Goal: Task Accomplishment & Management: Manage account settings

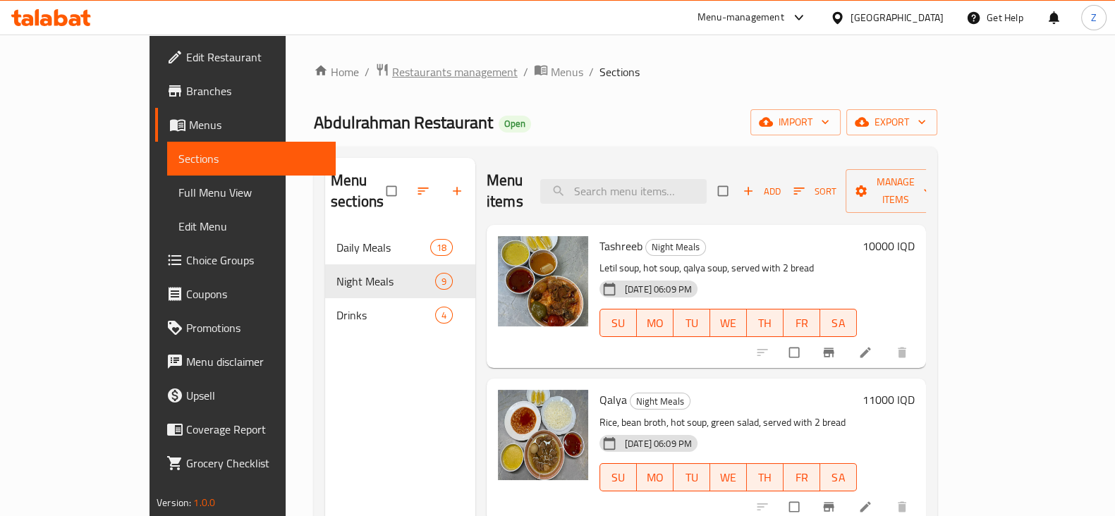
click at [392, 72] on span "Restaurants management" at bounding box center [455, 71] width 126 height 17
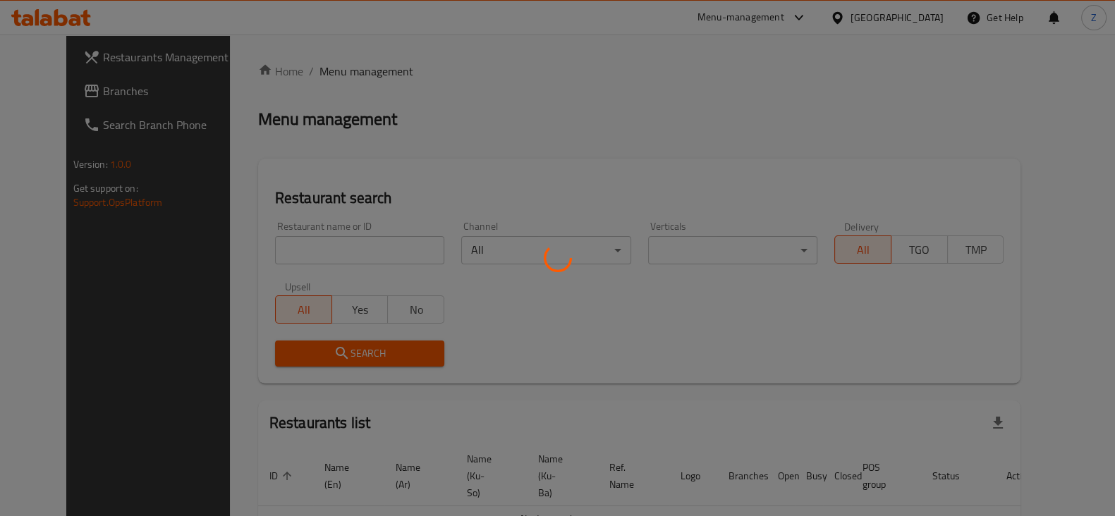
click at [343, 251] on div at bounding box center [557, 258] width 1115 height 516
click at [359, 250] on div at bounding box center [557, 258] width 1115 height 516
click at [328, 245] on div at bounding box center [557, 258] width 1115 height 516
click at [319, 243] on div at bounding box center [557, 258] width 1115 height 516
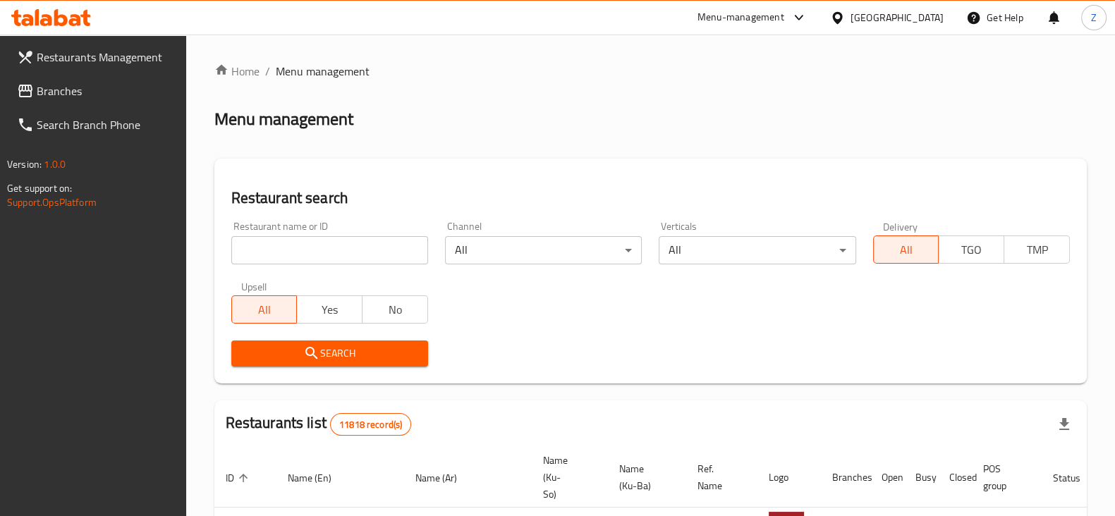
click at [367, 249] on input "search" at bounding box center [329, 250] width 197 height 28
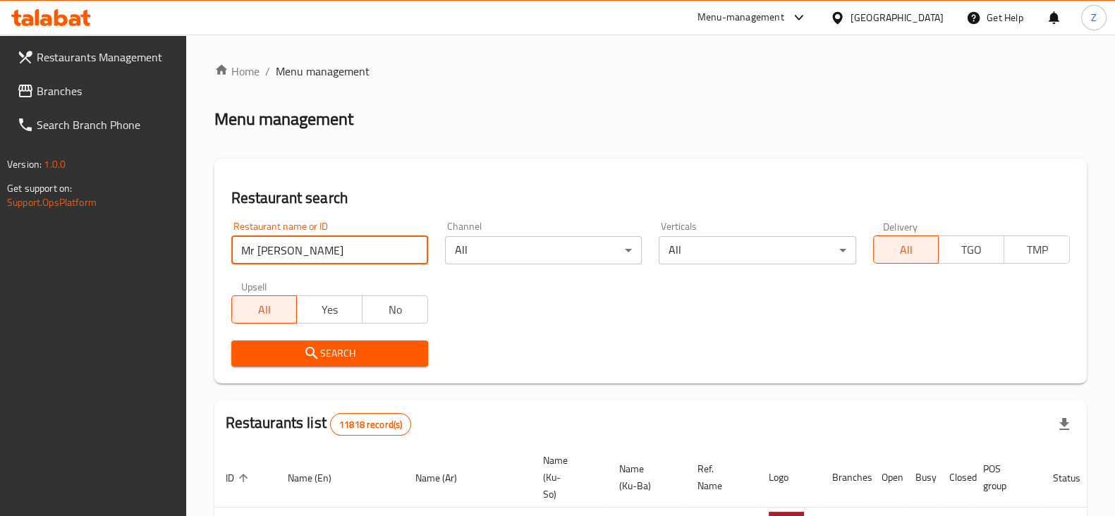
type input "Mr [PERSON_NAME]"
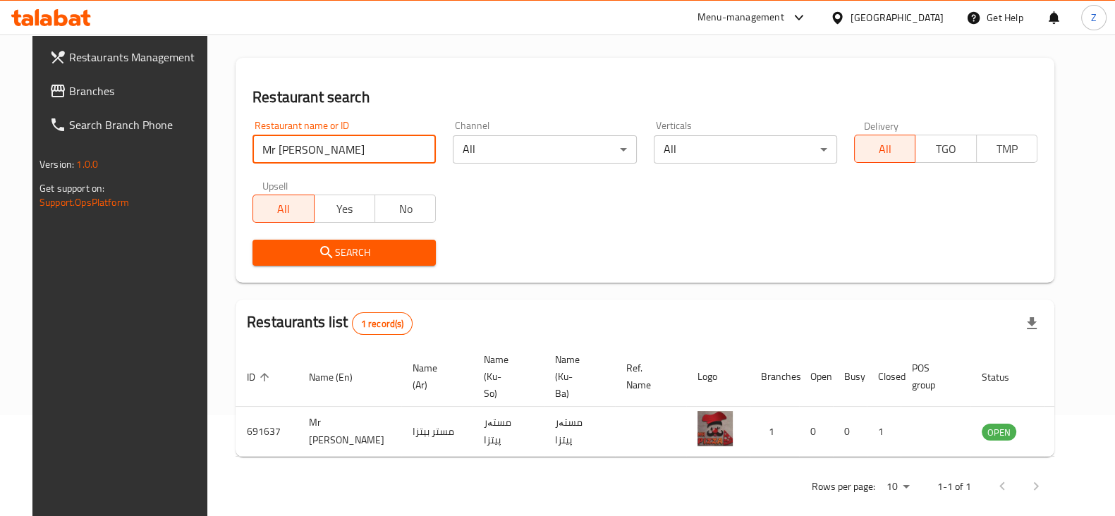
scroll to position [102, 0]
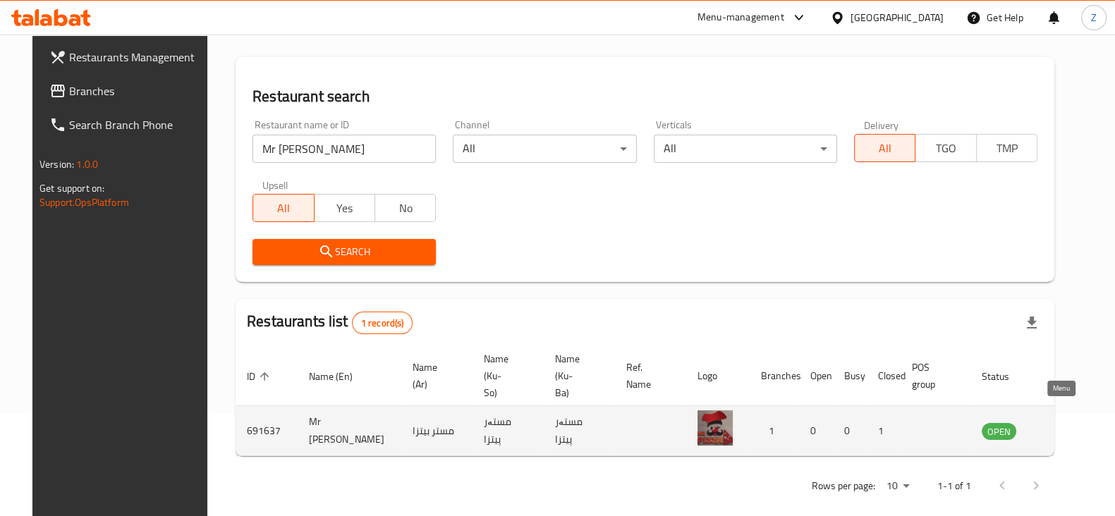
click at [1056, 426] on icon "enhanced table" at bounding box center [1064, 432] width 16 height 12
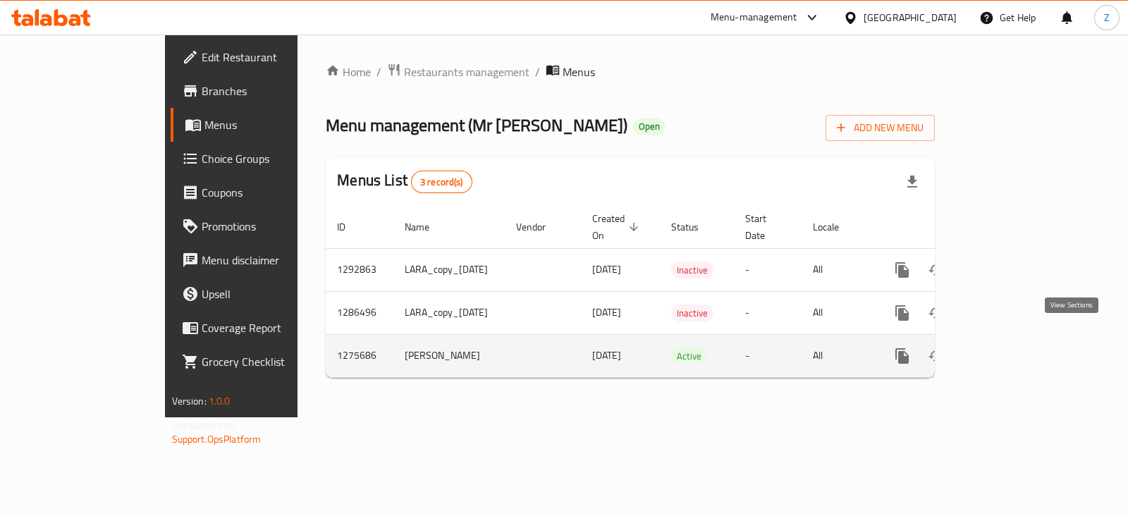
click at [1021, 343] on link "enhanced table" at bounding box center [1004, 356] width 34 height 34
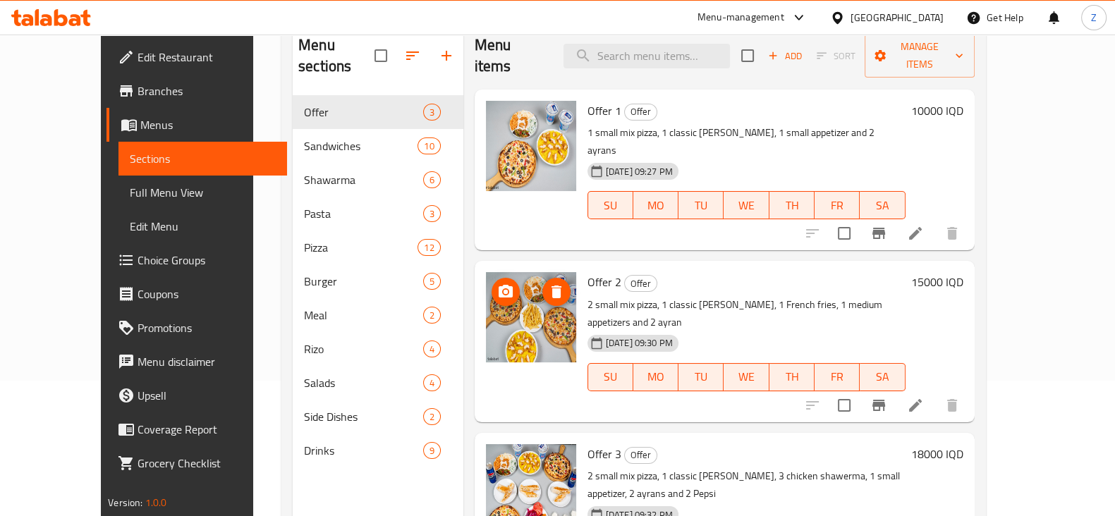
scroll to position [109, 0]
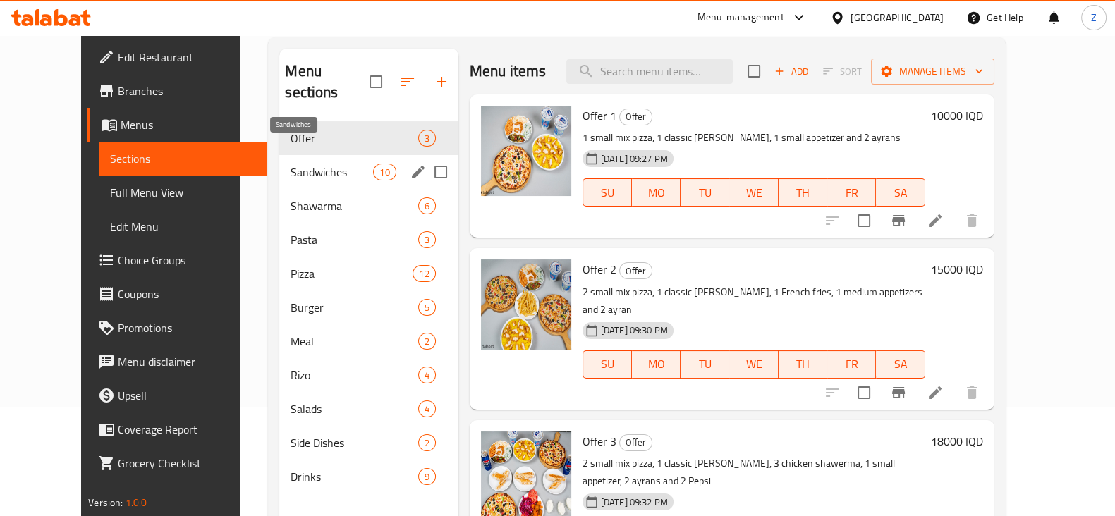
click at [316, 164] on span "Sandwiches" at bounding box center [331, 172] width 82 height 17
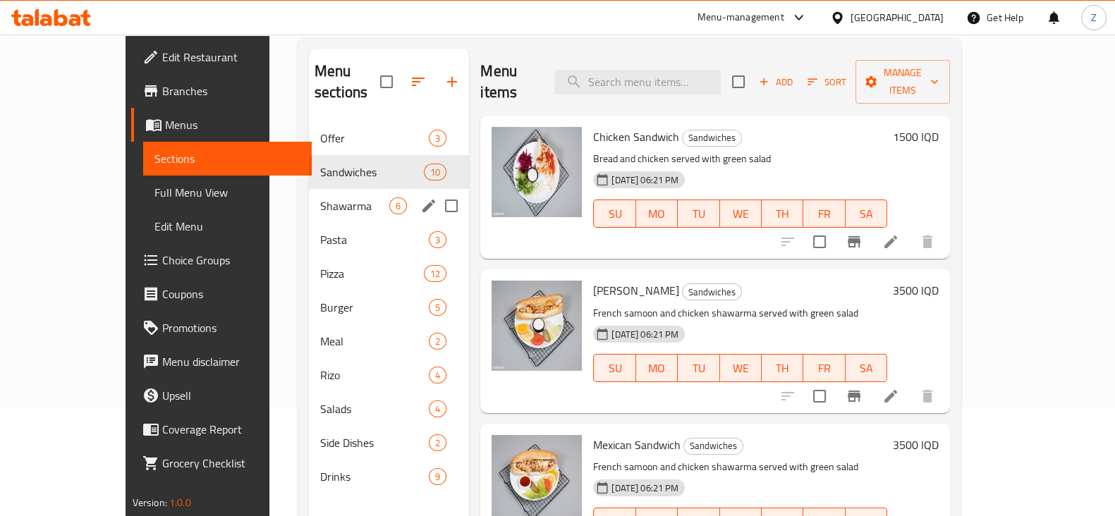
click at [320, 197] on span "Shawarma" at bounding box center [354, 205] width 69 height 17
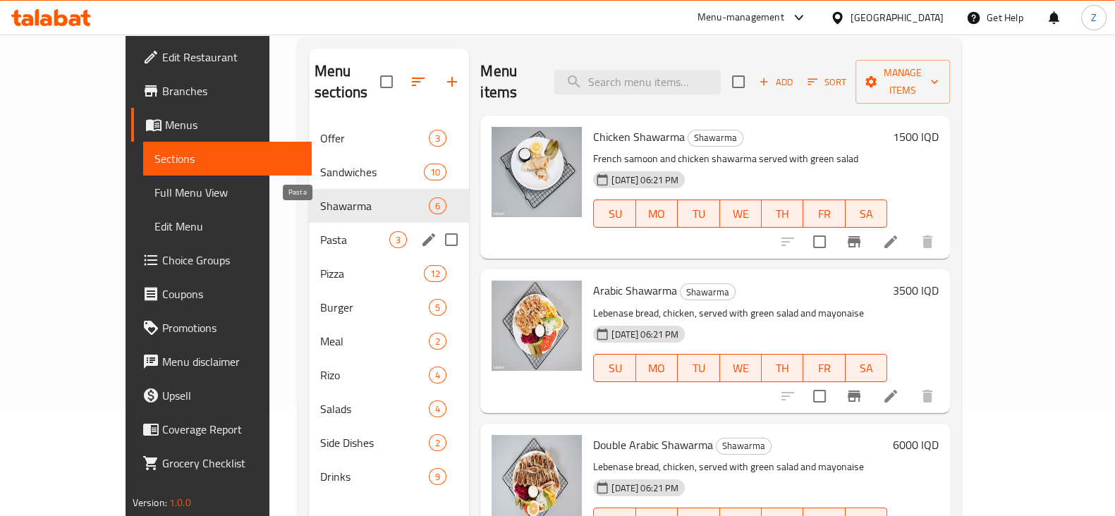
click at [320, 231] on span "Pasta" at bounding box center [354, 239] width 69 height 17
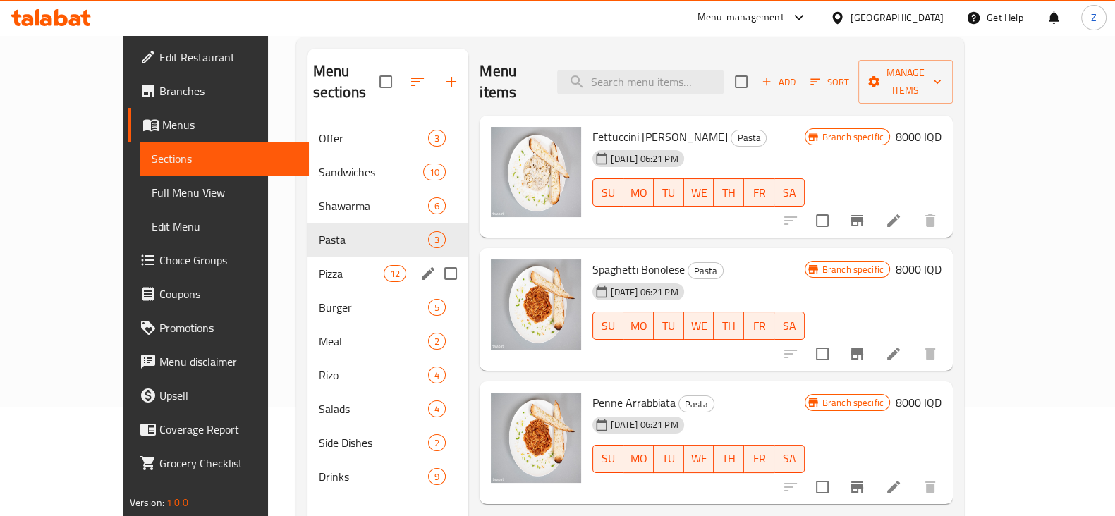
click at [307, 257] on div "Pizza 12" at bounding box center [387, 274] width 161 height 34
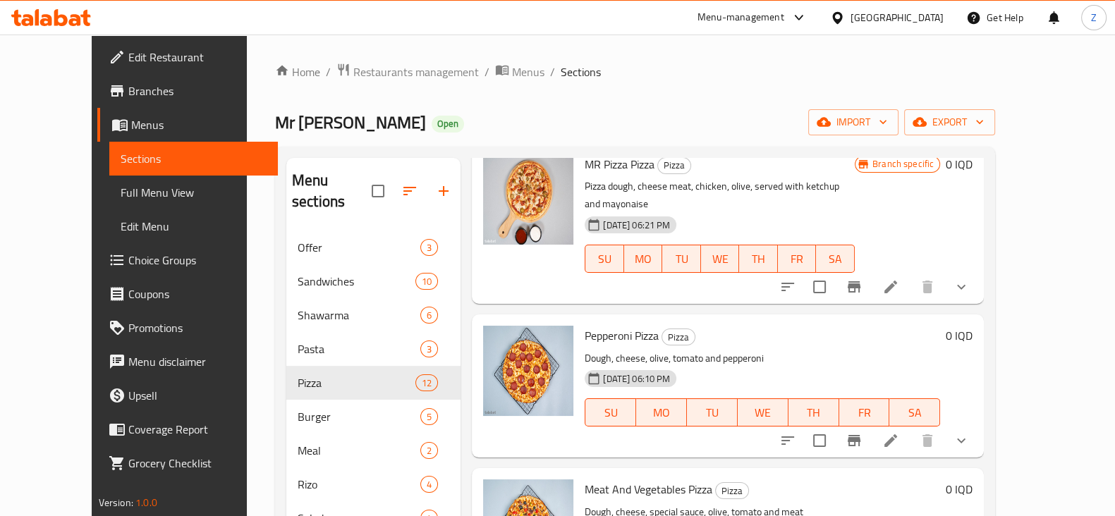
scroll to position [1103, 0]
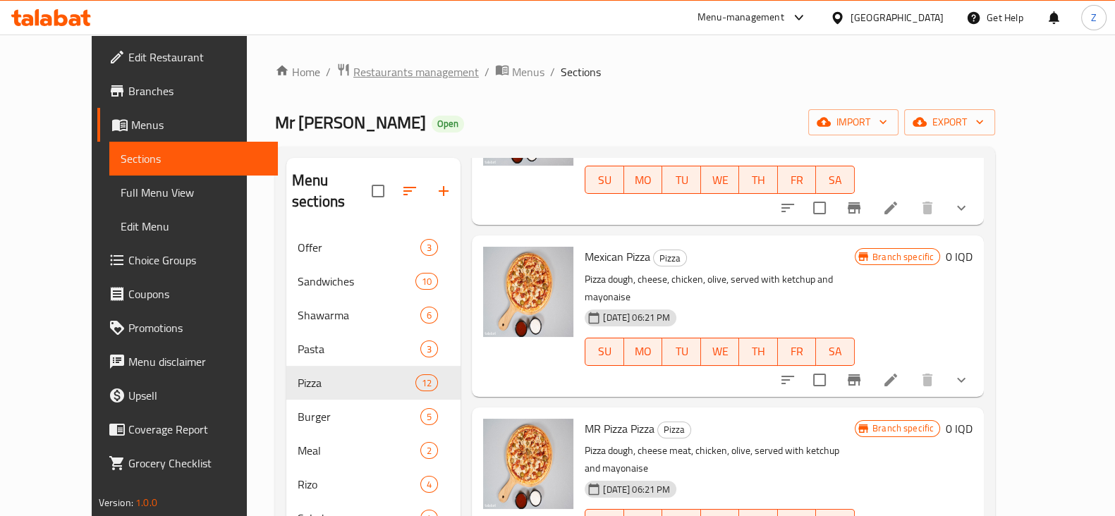
click at [357, 67] on span "Restaurants management" at bounding box center [416, 71] width 126 height 17
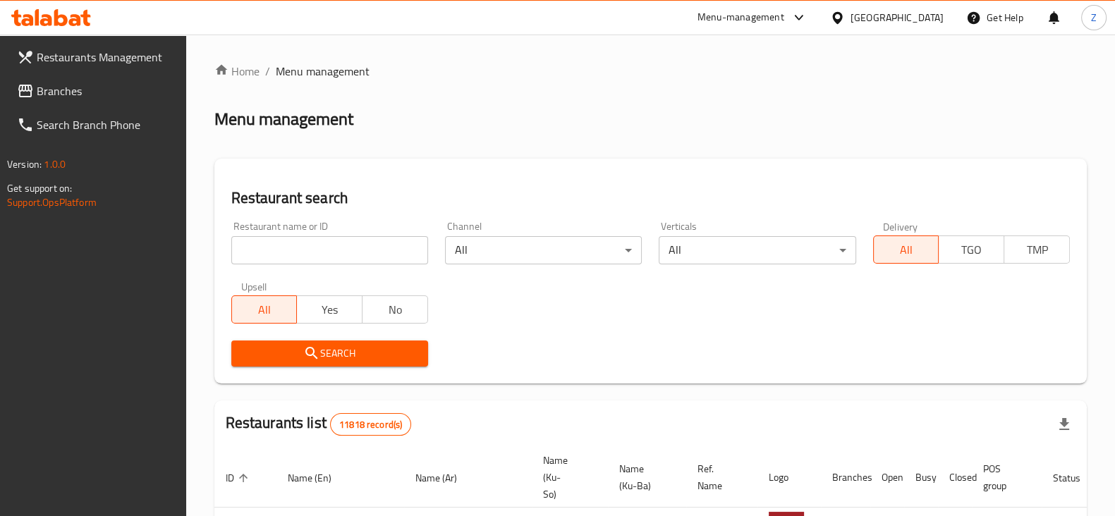
click at [342, 251] on input "search" at bounding box center [329, 250] width 197 height 28
click button "Search" at bounding box center [329, 354] width 197 height 26
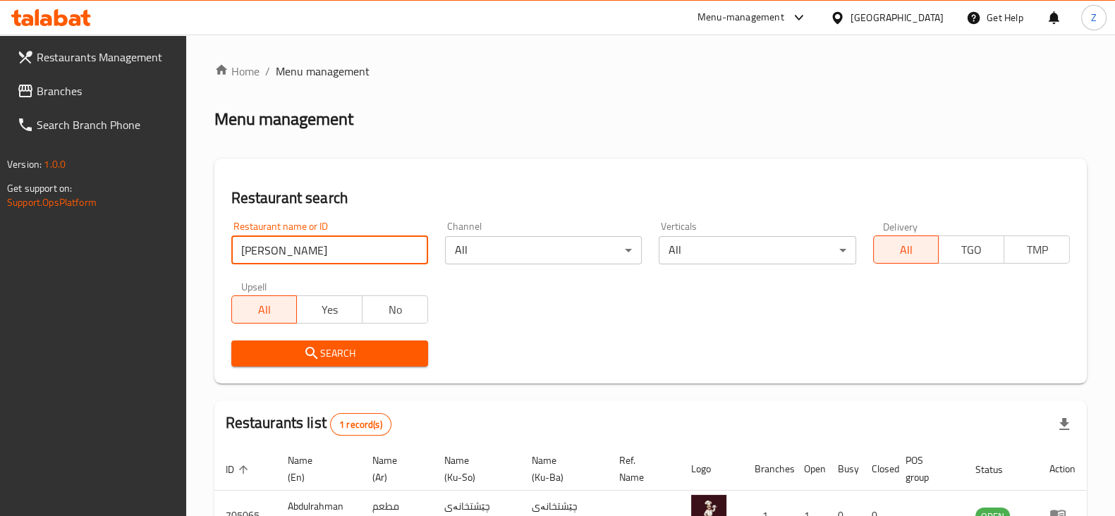
type input "Abdulrahman Restaurant"
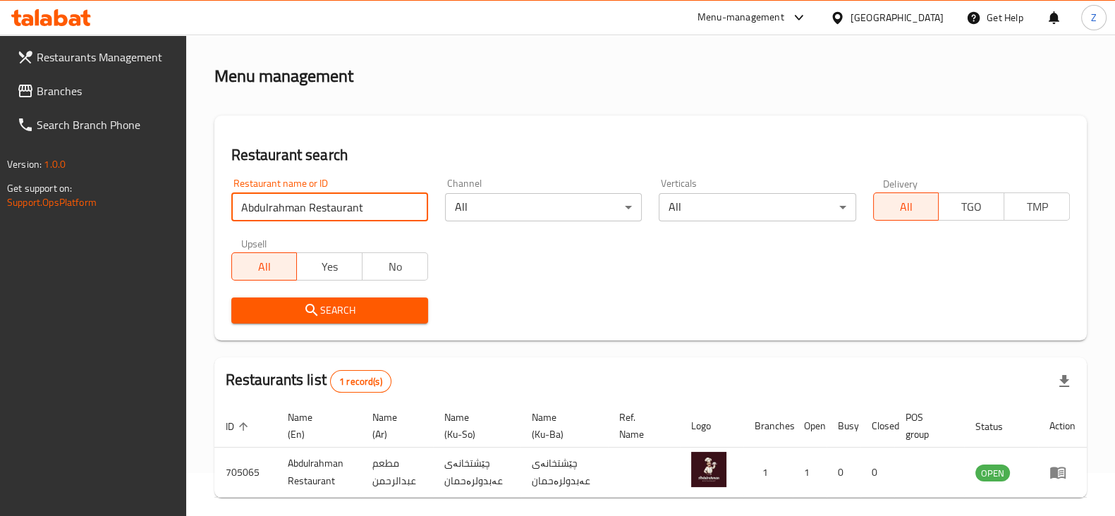
scroll to position [102, 0]
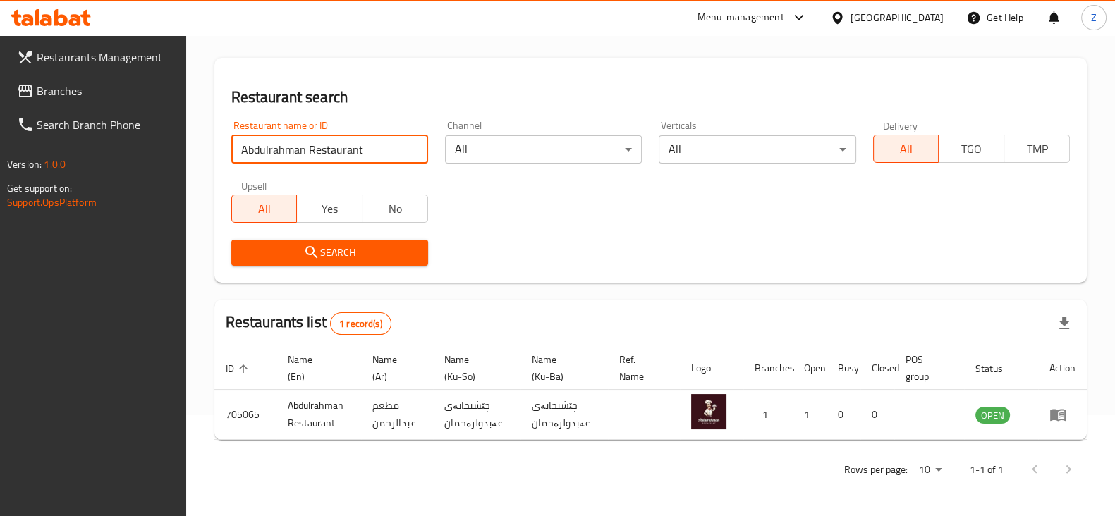
click at [348, 255] on span "Search" at bounding box center [330, 253] width 174 height 18
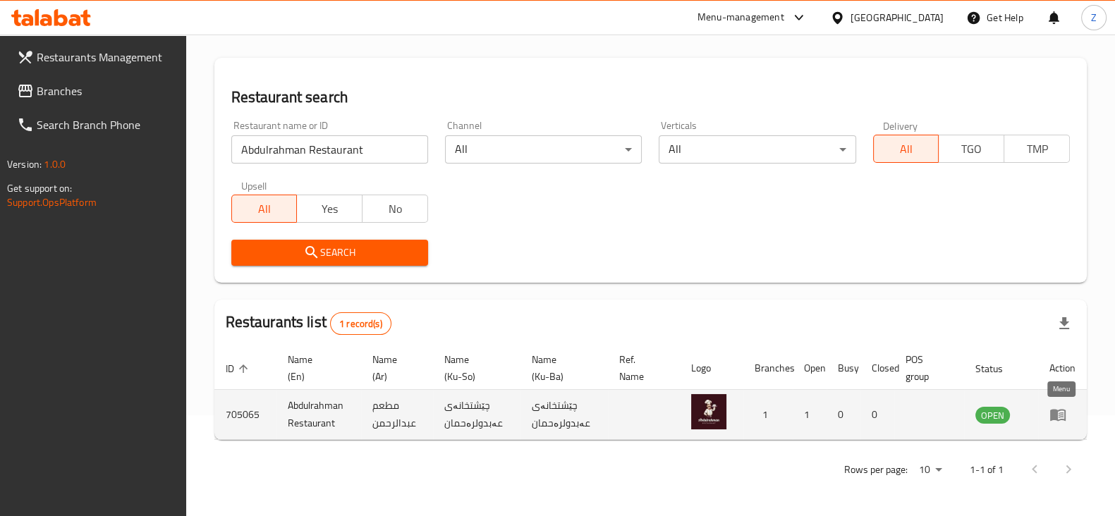
click at [1058, 413] on icon "enhanced table" at bounding box center [1057, 414] width 17 height 17
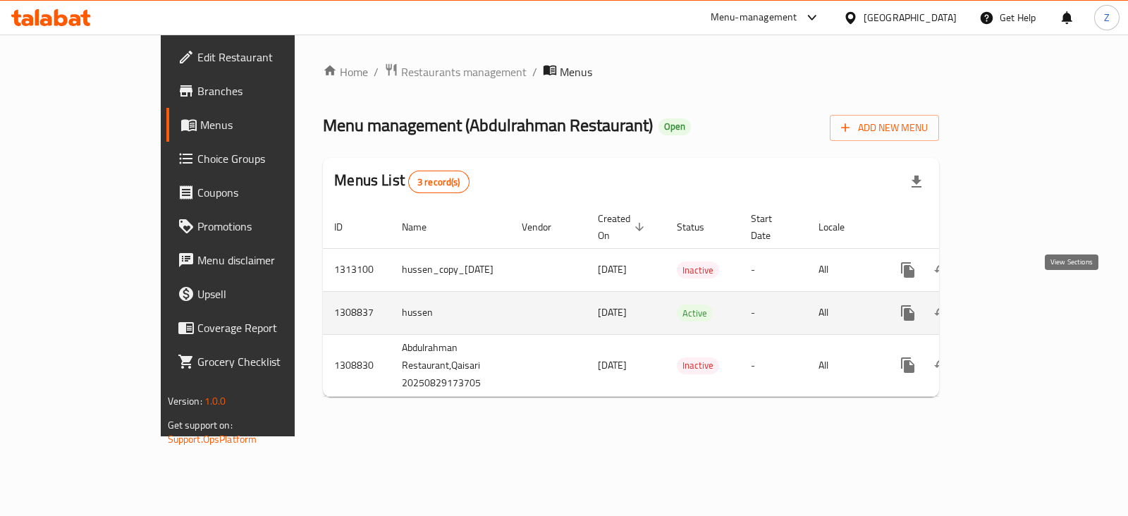
click at [1018, 305] on icon "enhanced table" at bounding box center [1009, 313] width 17 height 17
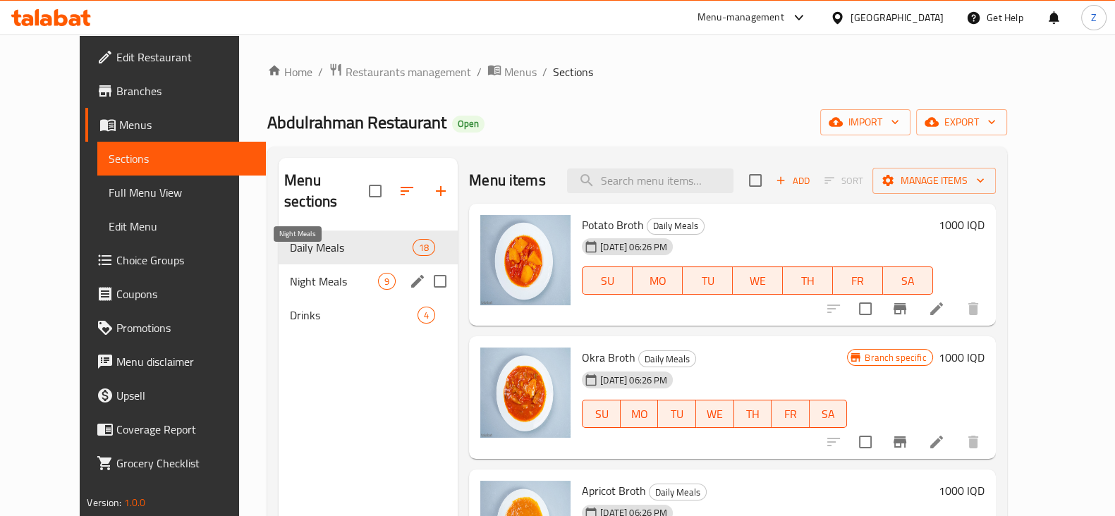
click at [310, 273] on span "Night Meals" at bounding box center [334, 281] width 88 height 17
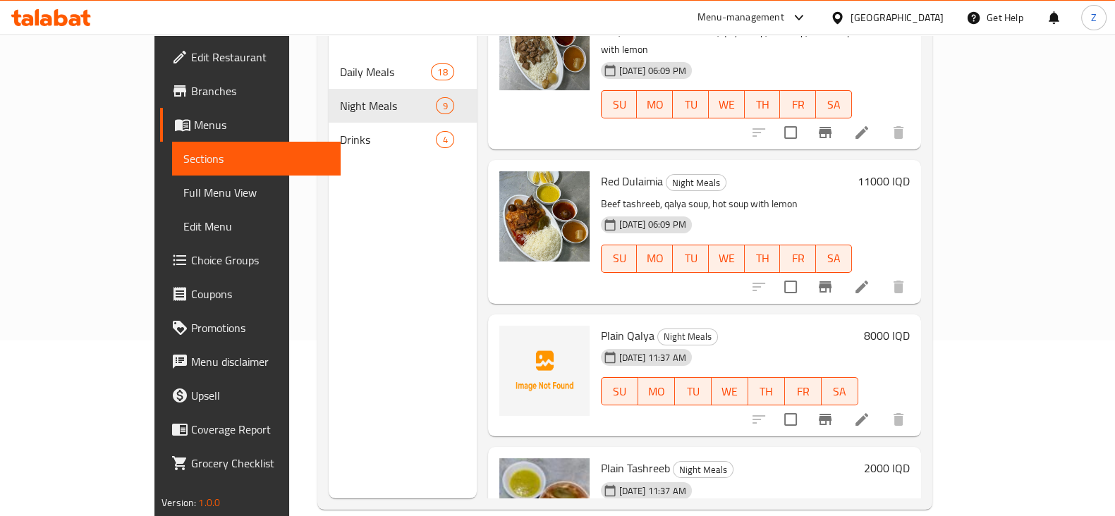
scroll to position [687, 0]
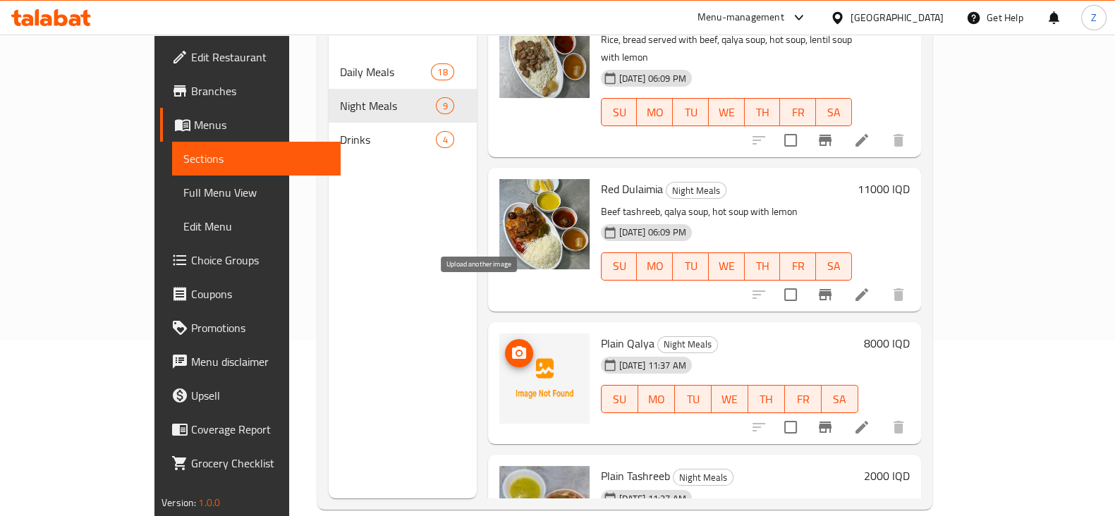
click at [512, 346] on icon "upload picture" at bounding box center [519, 352] width 14 height 13
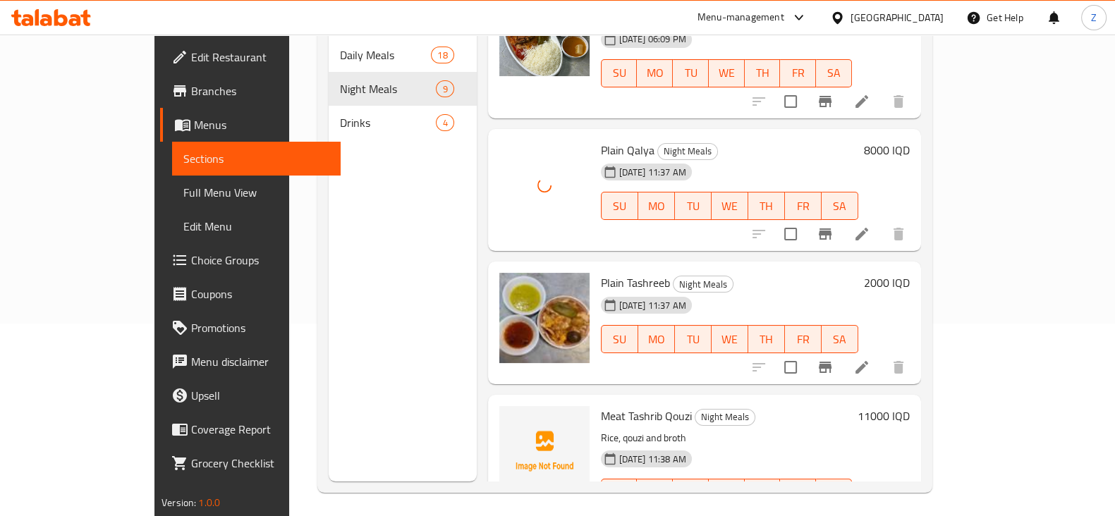
scroll to position [197, 0]
